Goal: Answer question/provide support

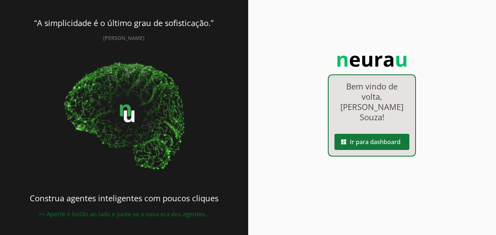
click at [365, 133] on span at bounding box center [372, 142] width 75 height 18
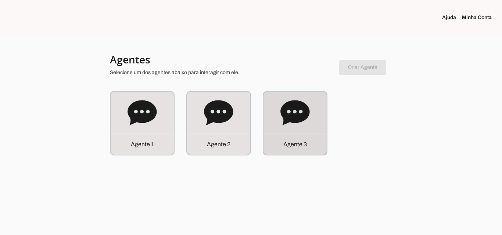
click at [296, 132] on div "Agente 3" at bounding box center [294, 123] width 63 height 63
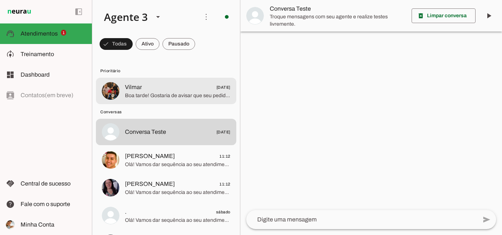
click at [216, 90] on span "[DATE]" at bounding box center [223, 87] width 14 height 9
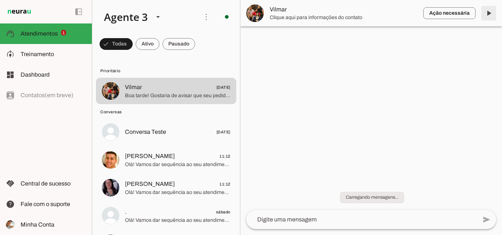
click at [487, 12] on span at bounding box center [489, 13] width 18 height 18
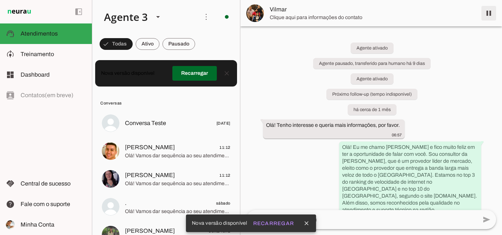
click at [489, 14] on span at bounding box center [489, 13] width 18 height 18
